Goal: Task Accomplishment & Management: Use online tool/utility

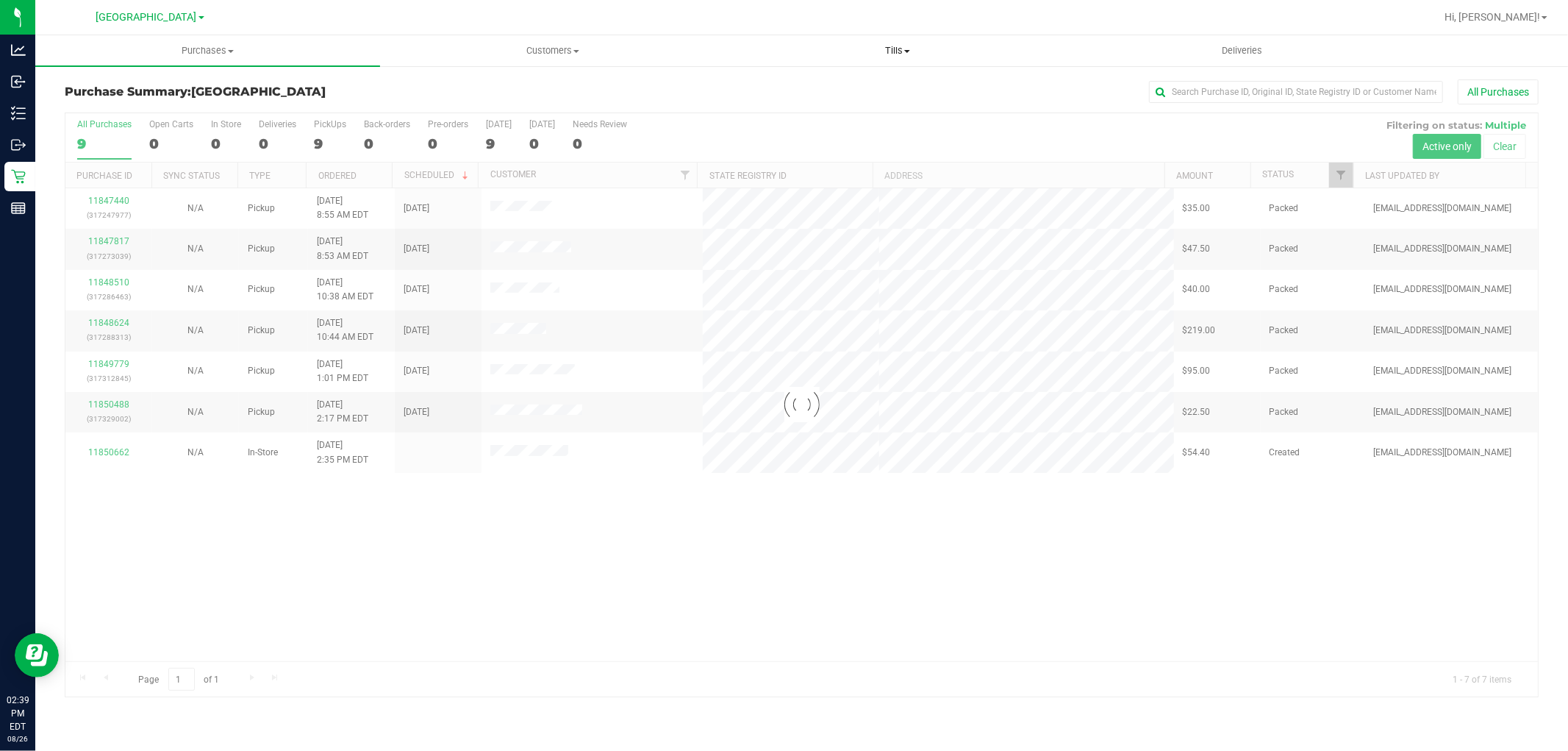
click at [893, 54] on span "Tills" at bounding box center [897, 51] width 343 height 13
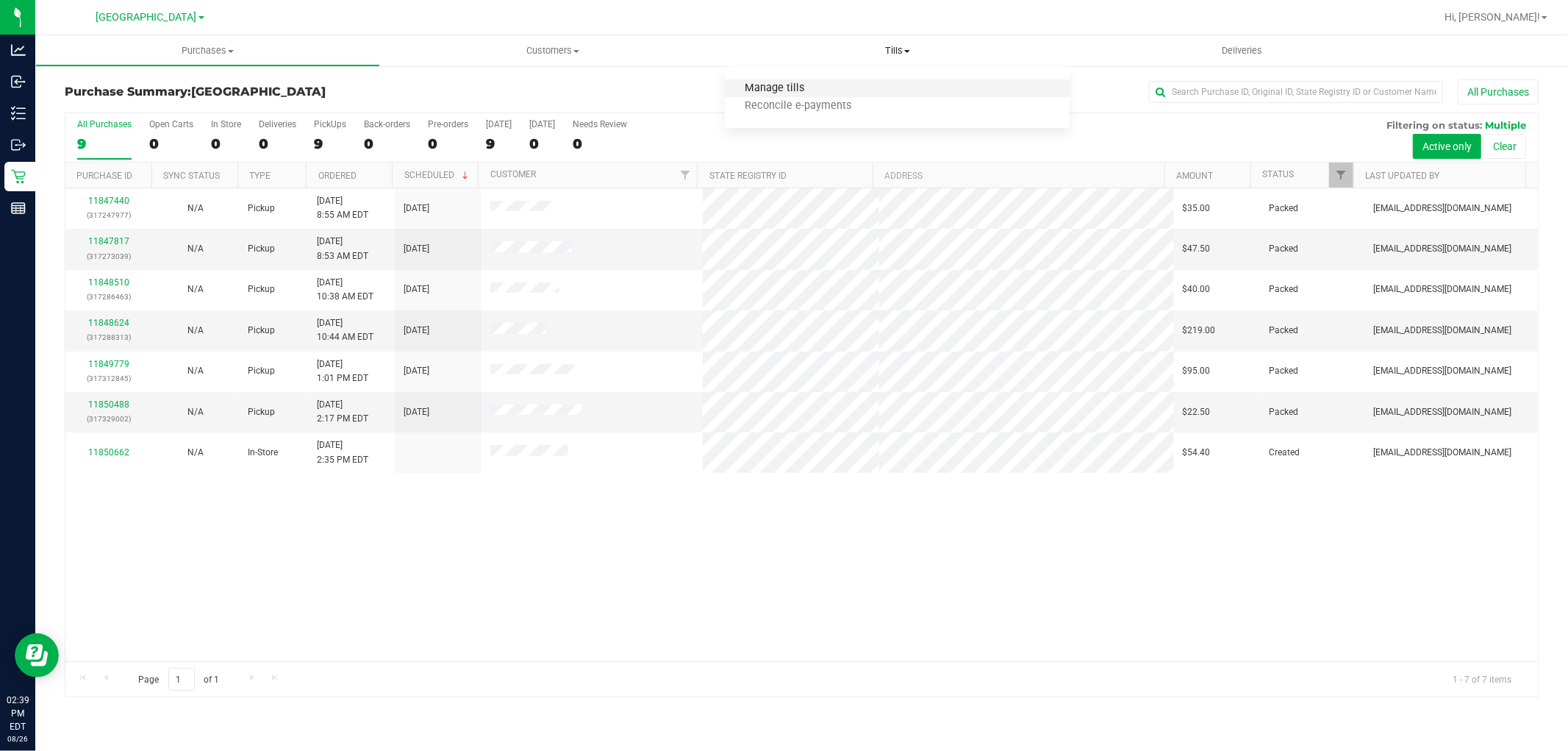
click at [809, 92] on span "Manage tills" at bounding box center [775, 89] width 99 height 12
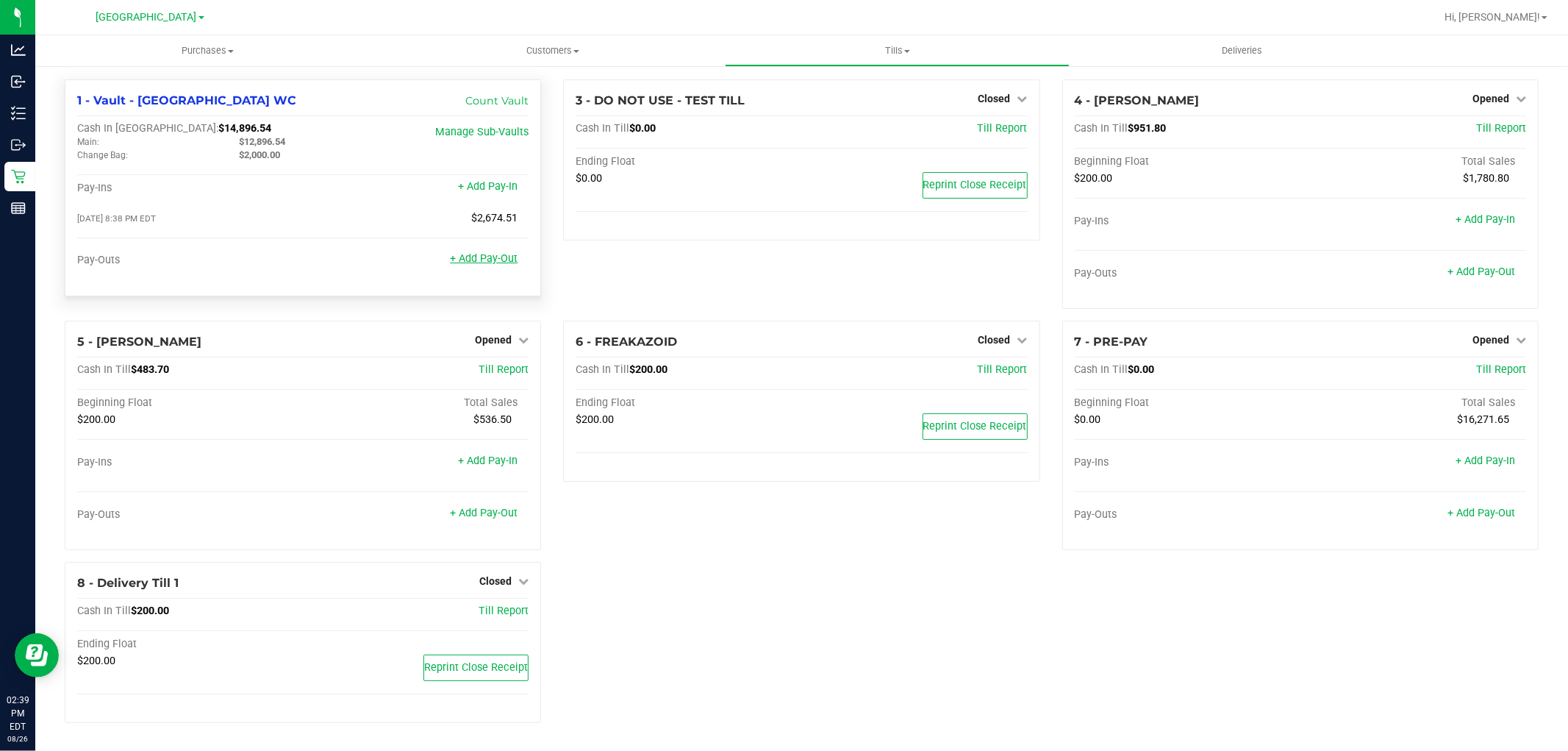
click at [505, 260] on link "+ Add Pay-Out" at bounding box center [483, 259] width 68 height 12
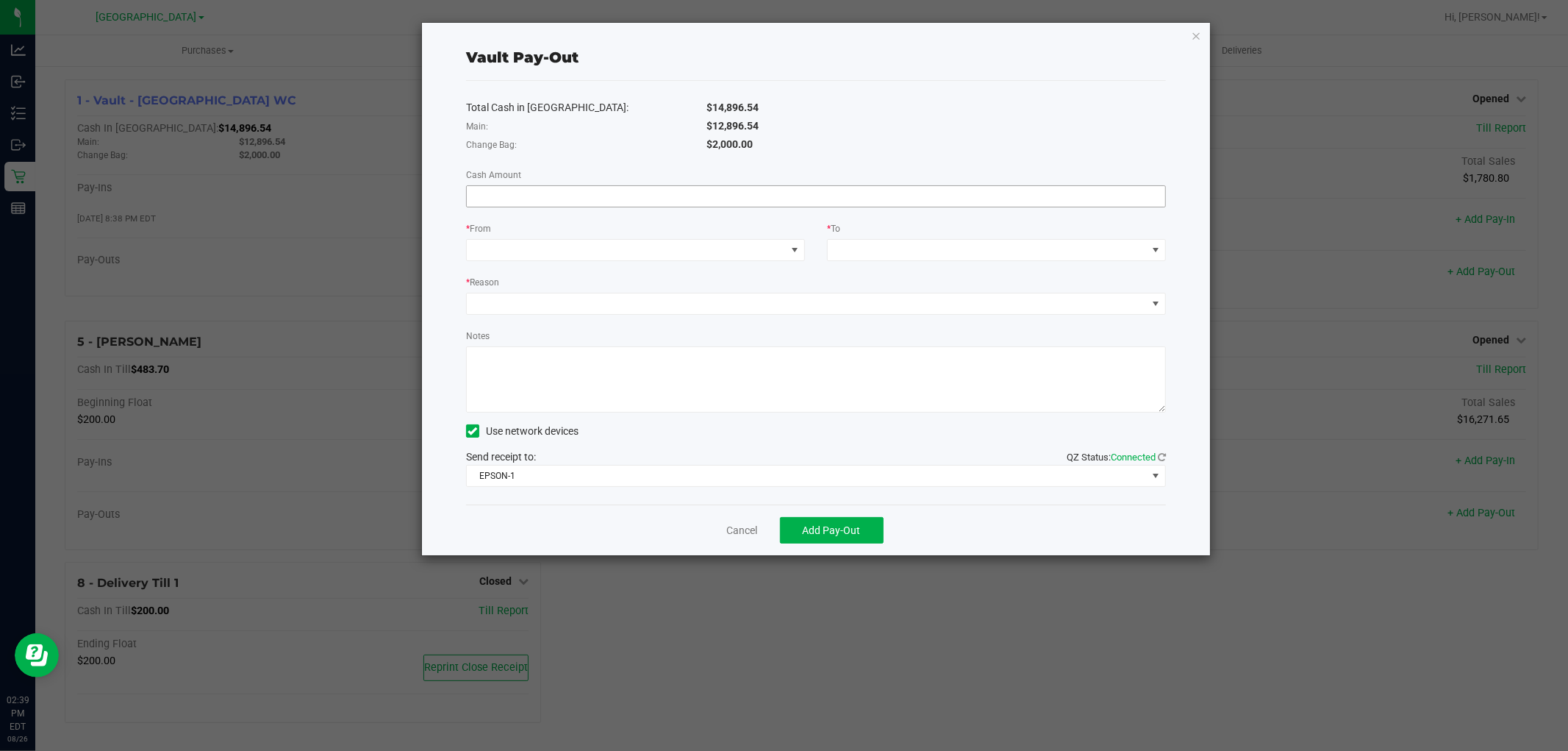
click at [609, 198] on input at bounding box center [816, 196] width 698 height 20
type input "$12,896.54"
click at [642, 241] on span at bounding box center [625, 250] width 319 height 20
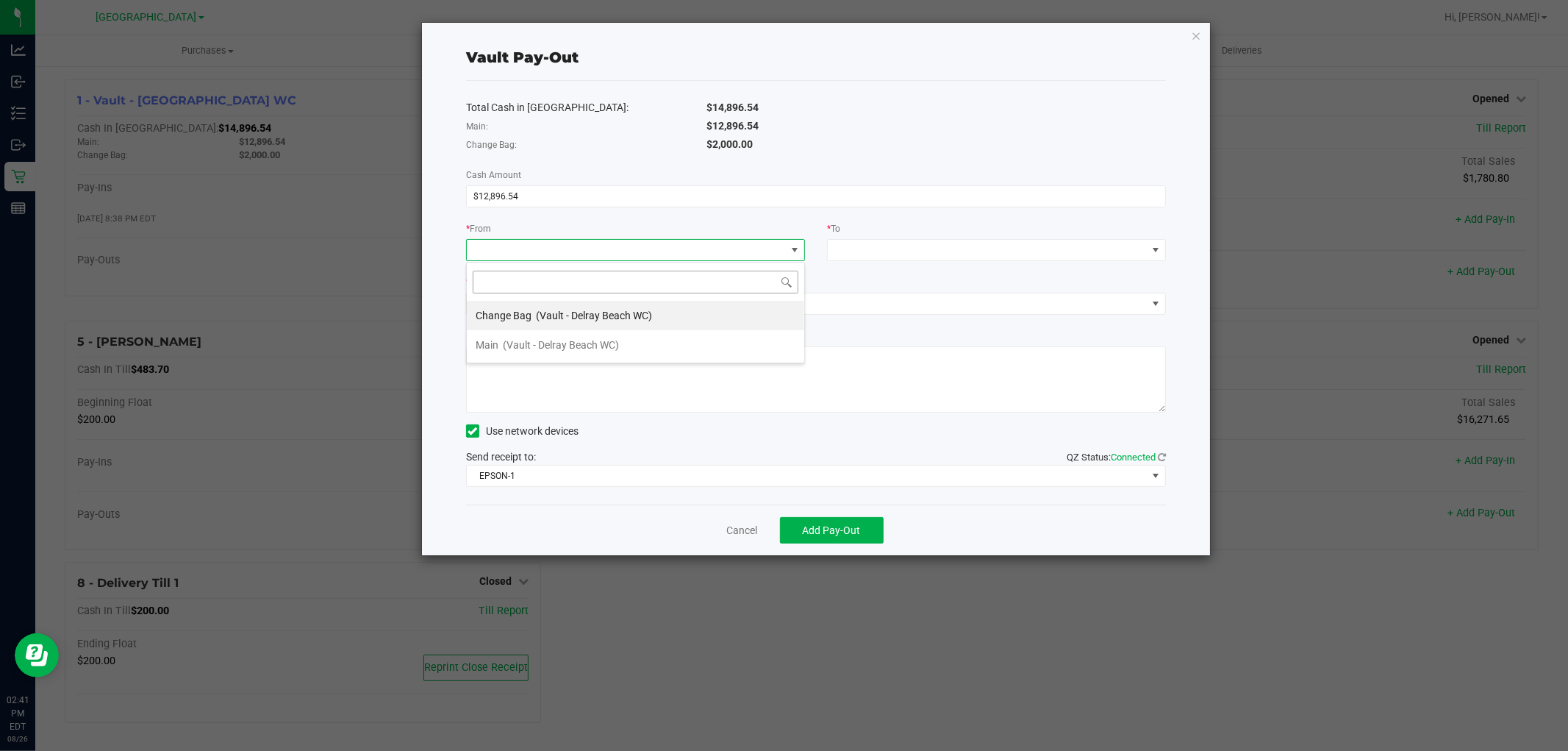
scroll to position [22, 338]
click at [607, 340] on span "(Vault - Delray Beach WC)" at bounding box center [561, 344] width 116 height 12
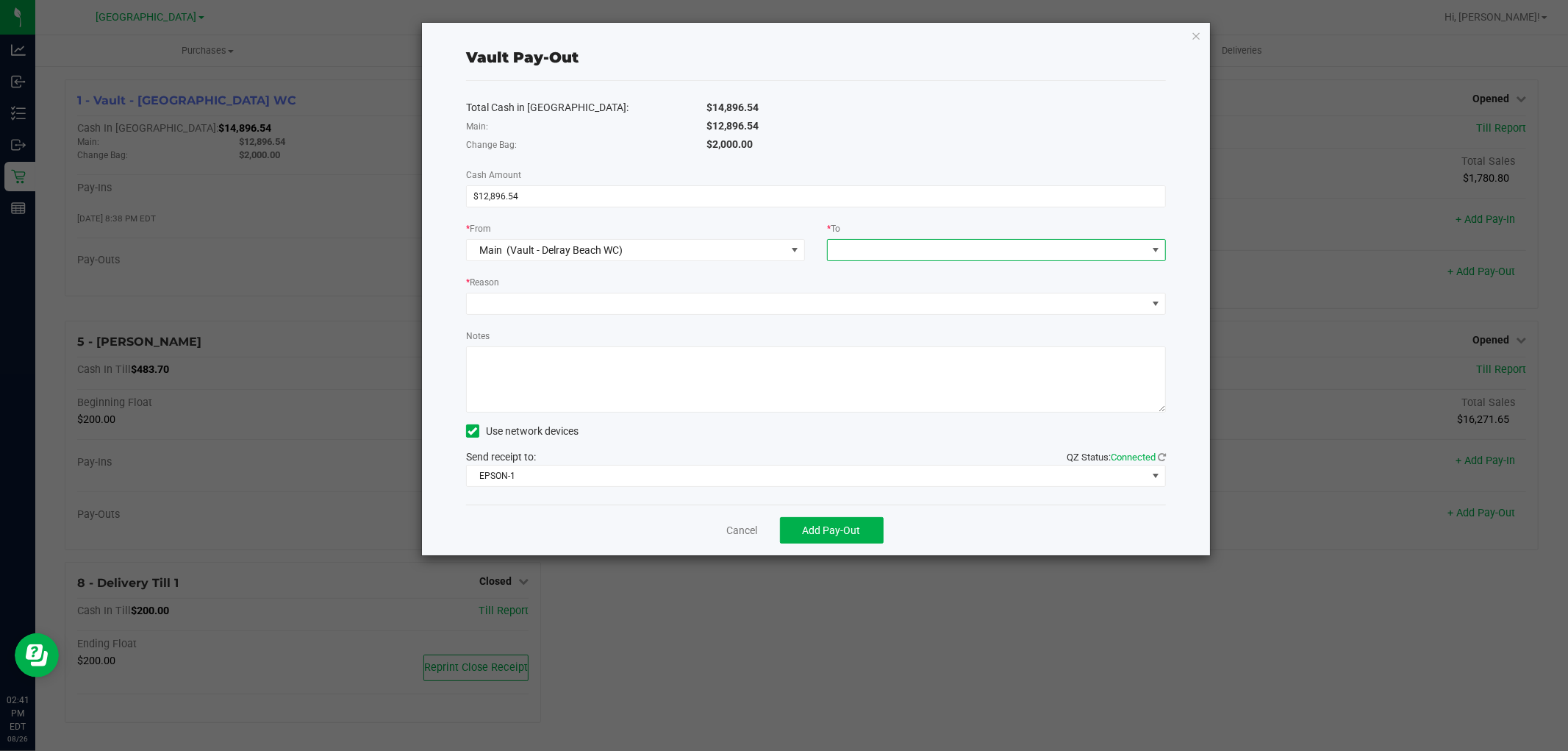
click at [993, 245] on span at bounding box center [987, 250] width 319 height 20
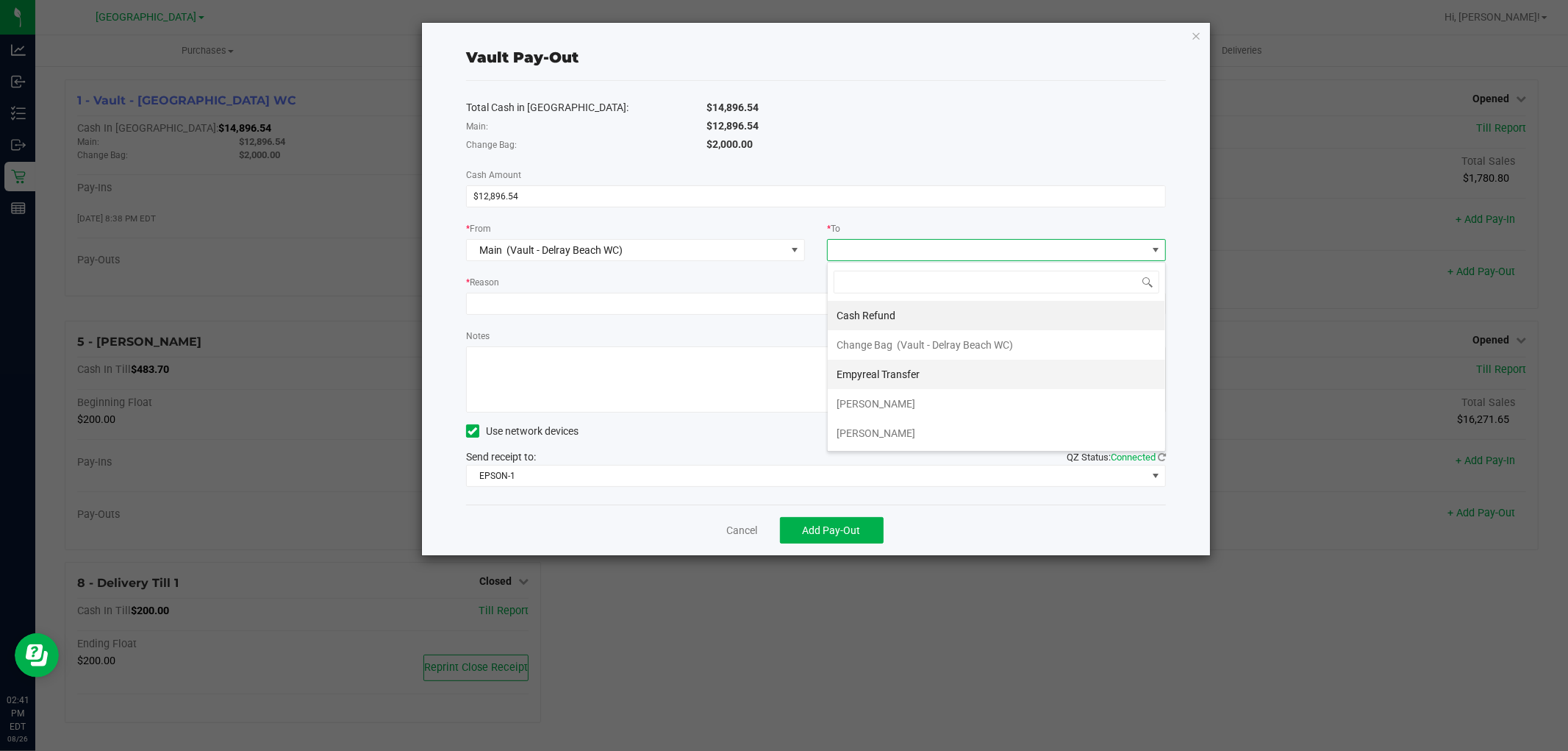
click at [951, 381] on li "Empyreal Transfer" at bounding box center [997, 374] width 338 height 29
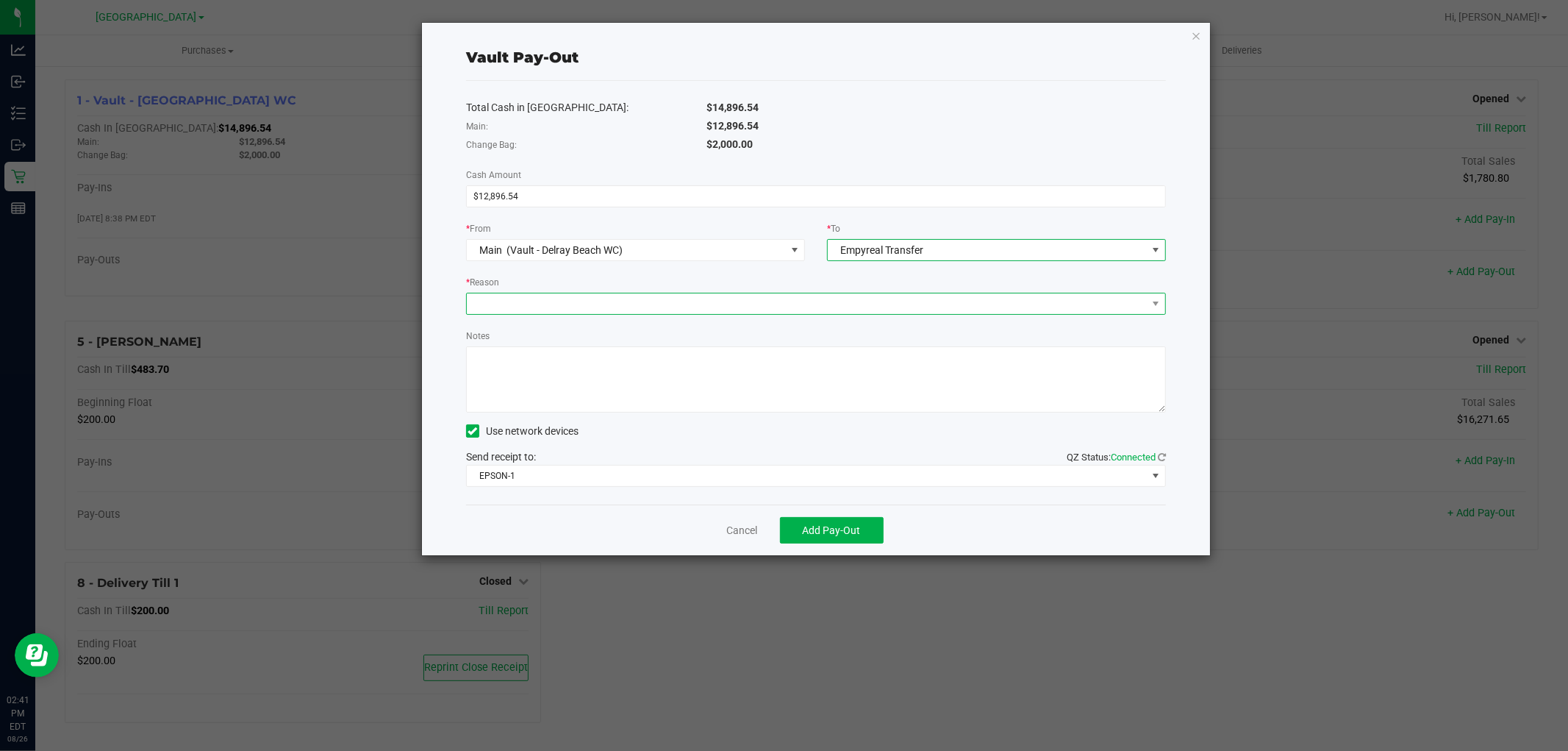
click at [638, 296] on span at bounding box center [806, 303] width 680 height 20
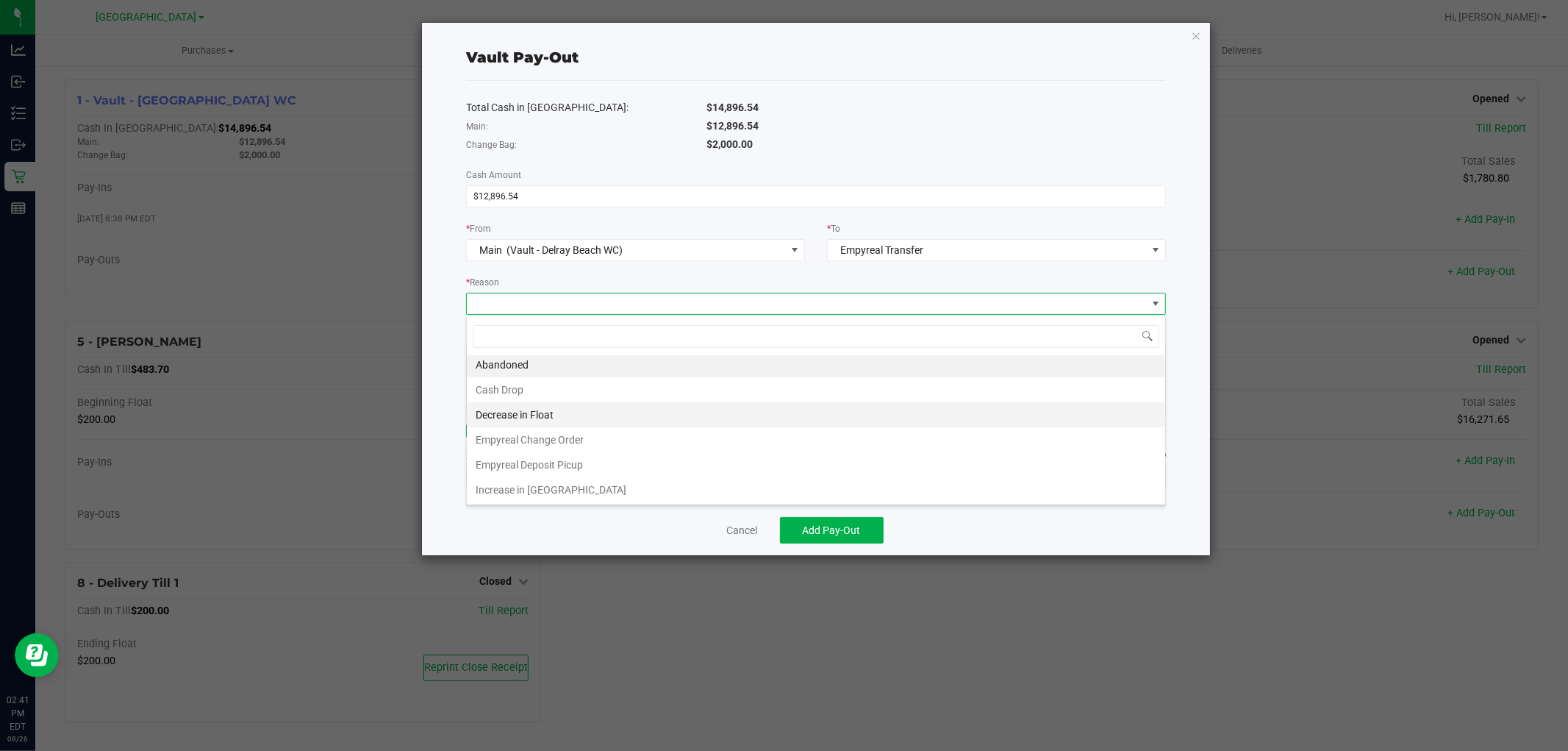
scroll to position [4, 0]
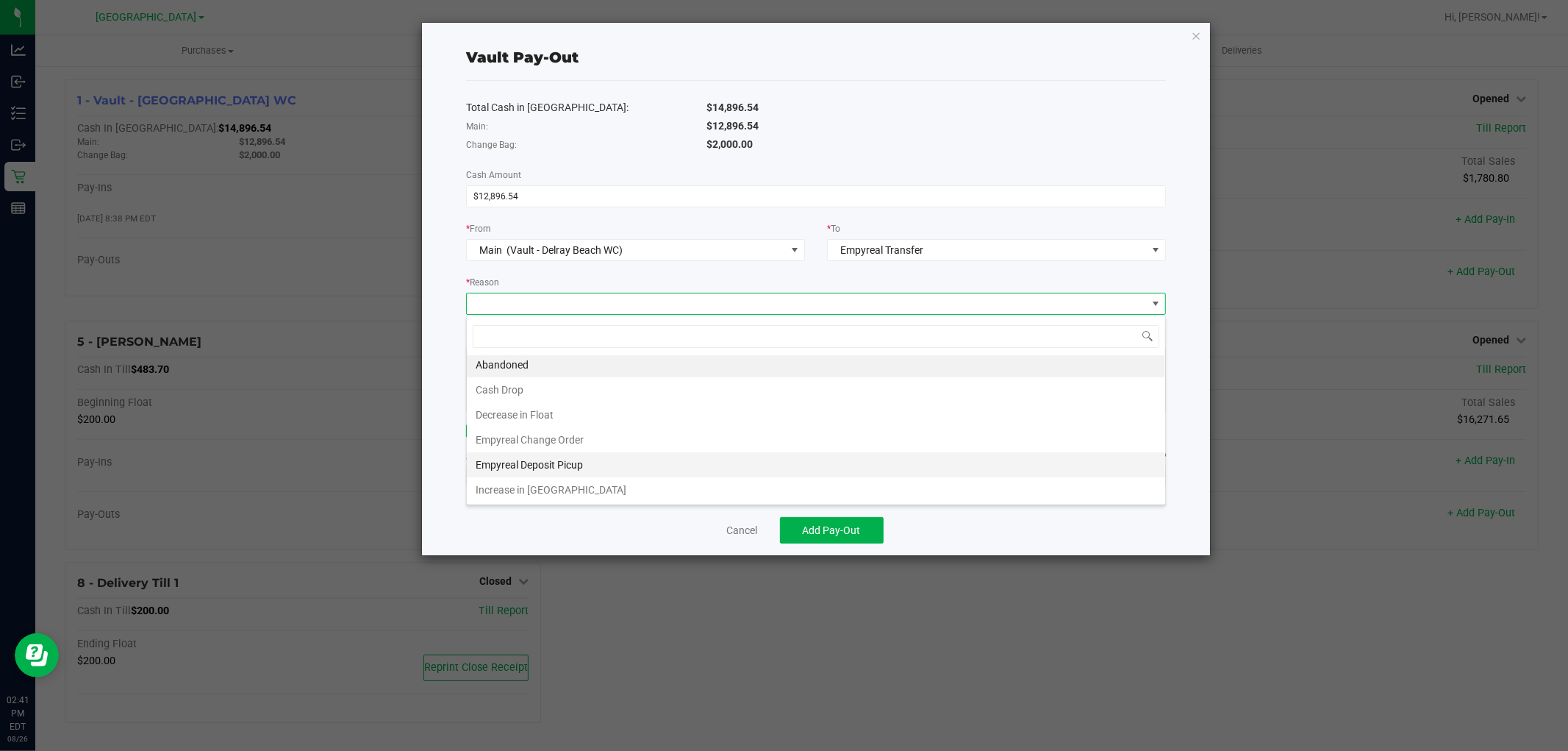
click at [591, 467] on li "Empyreal Deposit Picup" at bounding box center [816, 465] width 698 height 25
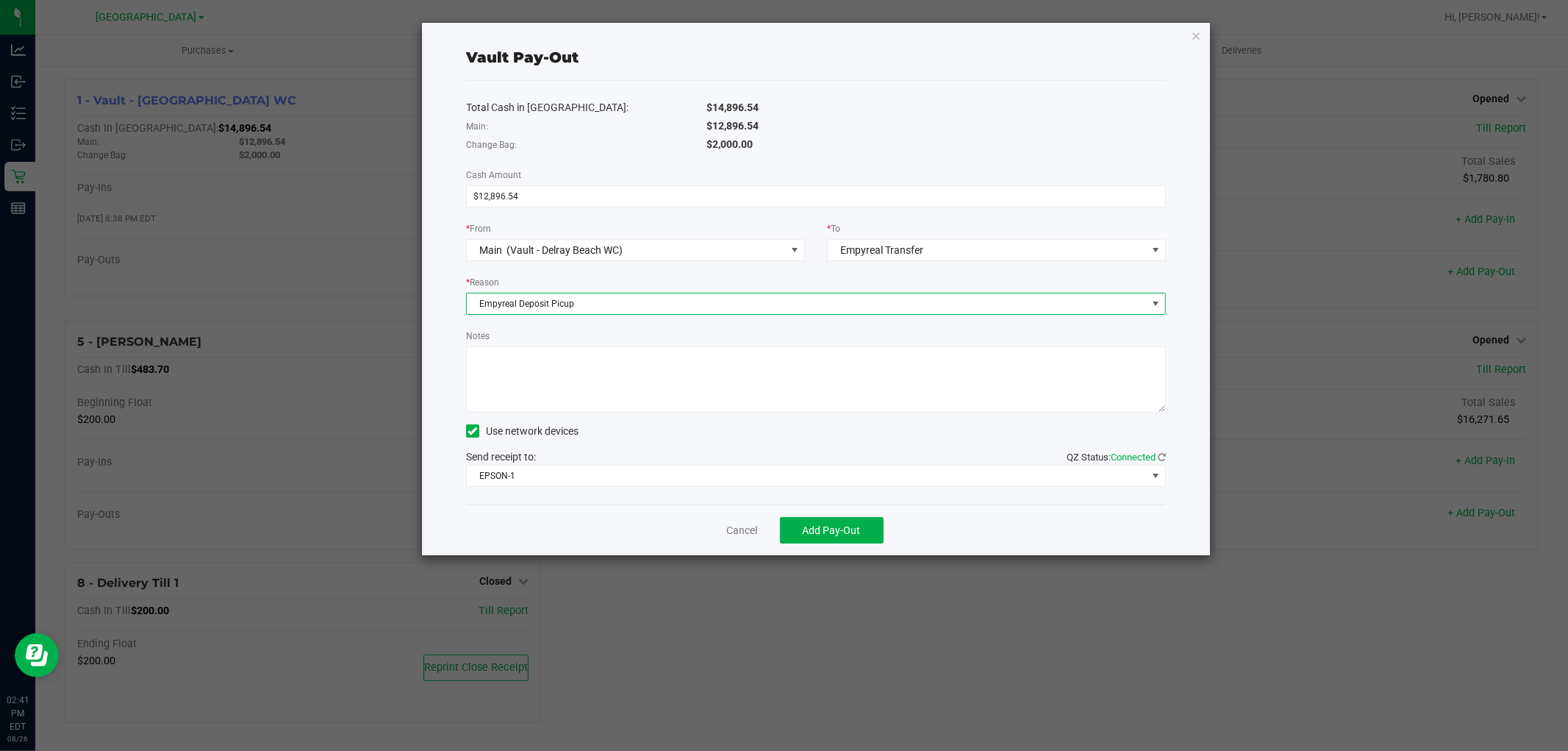
click at [534, 351] on textarea "Notes" at bounding box center [816, 379] width 700 height 66
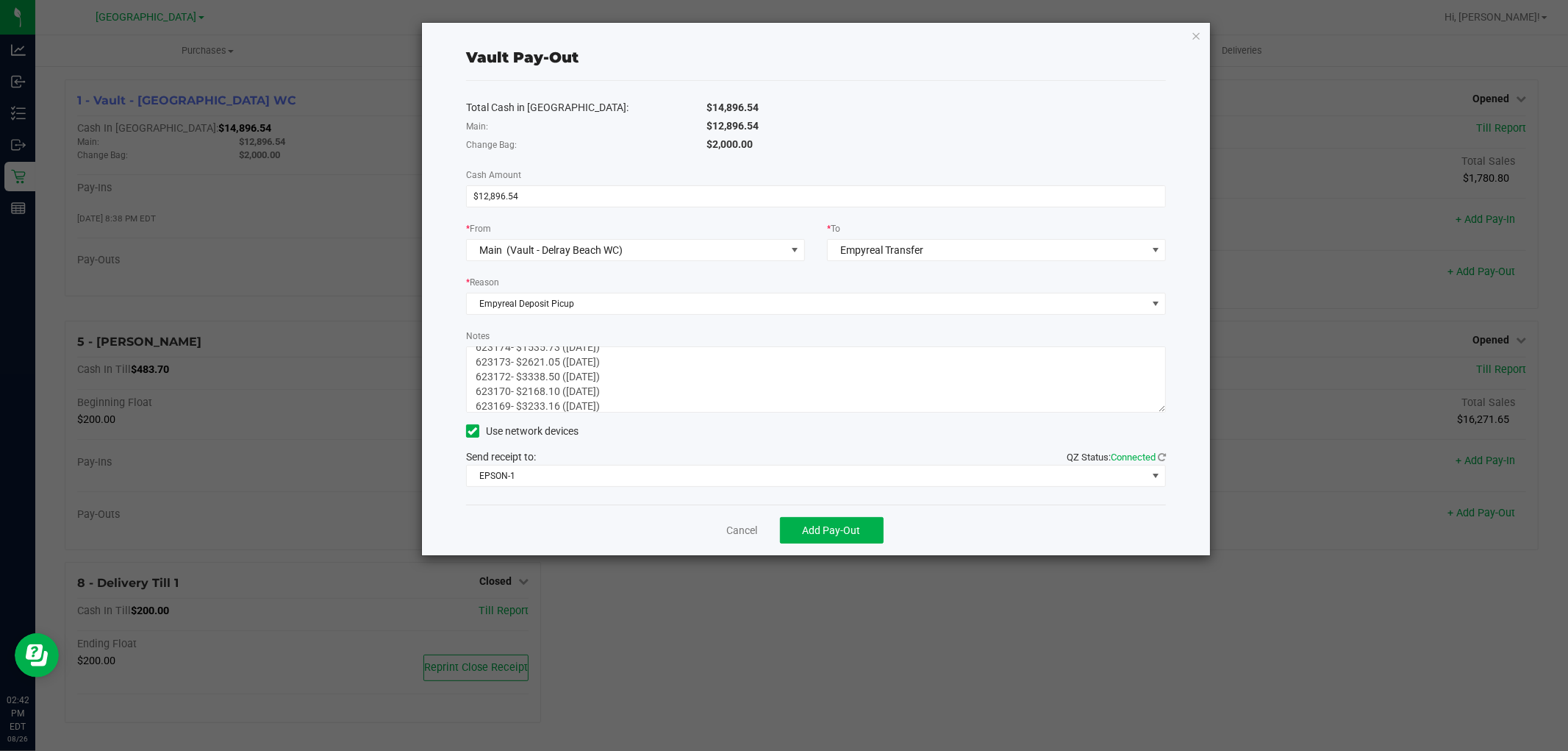
scroll to position [41, 0]
type textarea "5 Bags Total 623174- $1535.73 ([DATE]) 623173- $2621.05 ([DATE]) 623172- $3338.…"
click at [560, 483] on span "EPSON-1" at bounding box center [806, 475] width 680 height 20
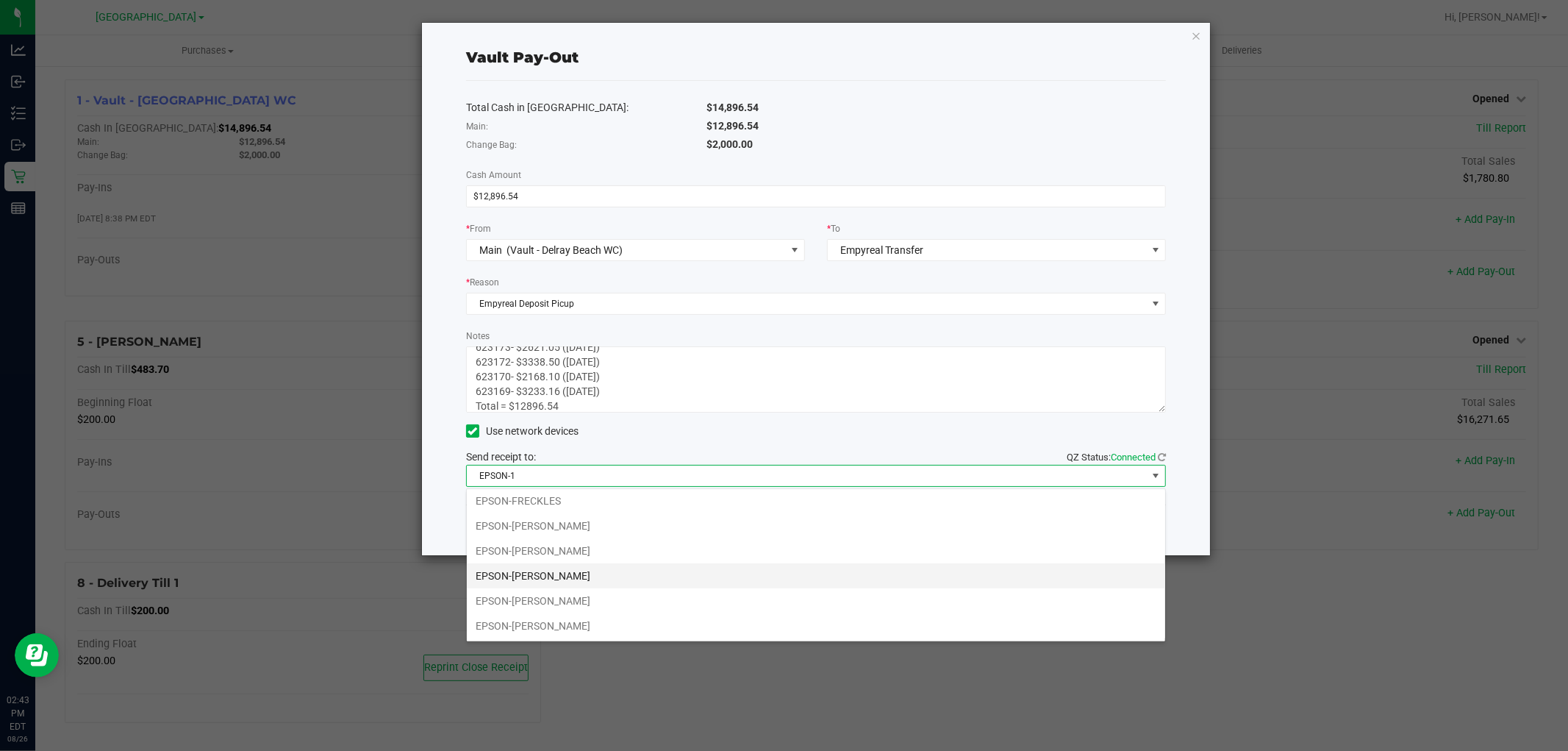
scroll to position [104, 0]
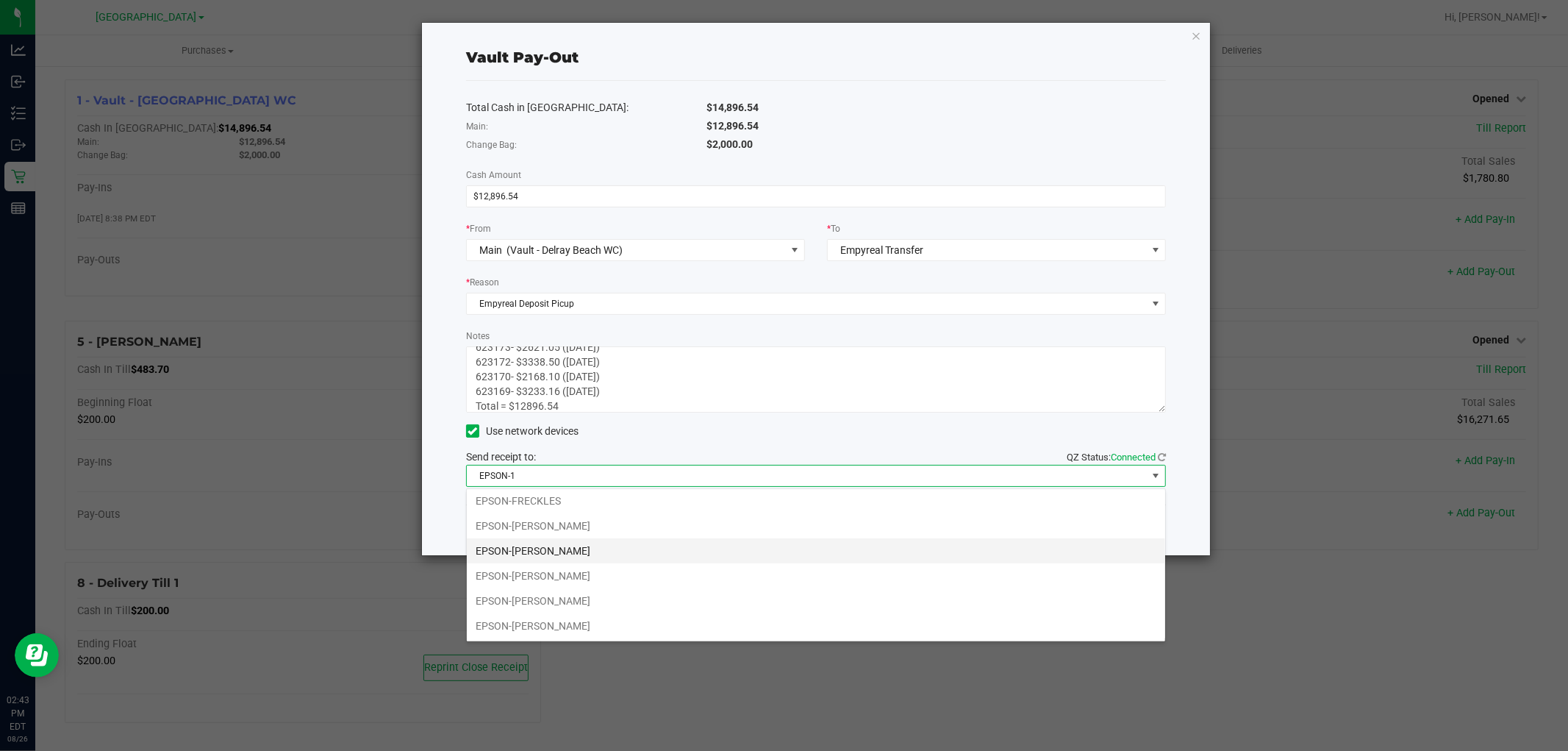
click at [606, 552] on li "EPSON-[PERSON_NAME]" at bounding box center [816, 551] width 698 height 25
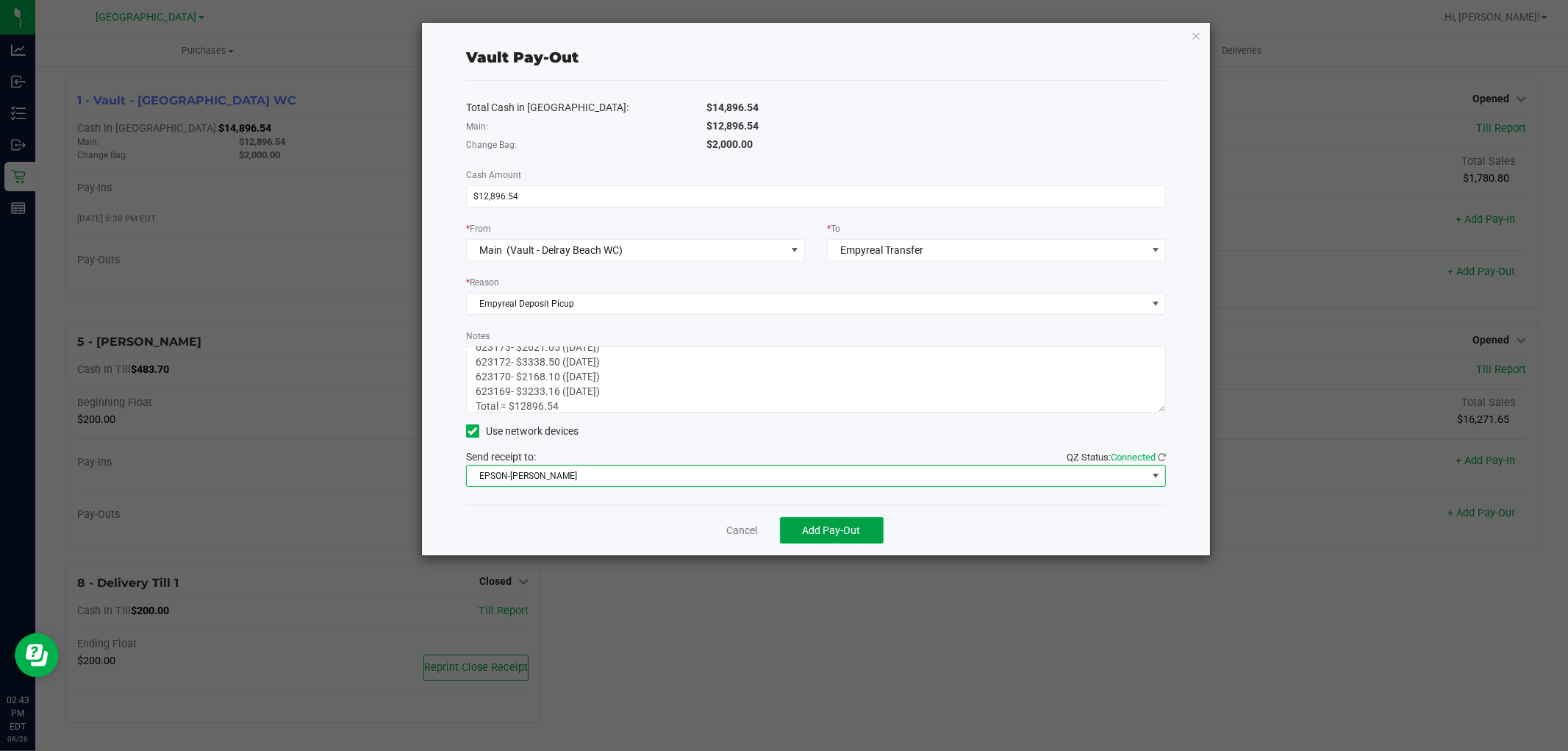
click at [818, 530] on span "Add Pay-Out" at bounding box center [831, 530] width 58 height 12
